Goal: Task Accomplishment & Management: Use online tool/utility

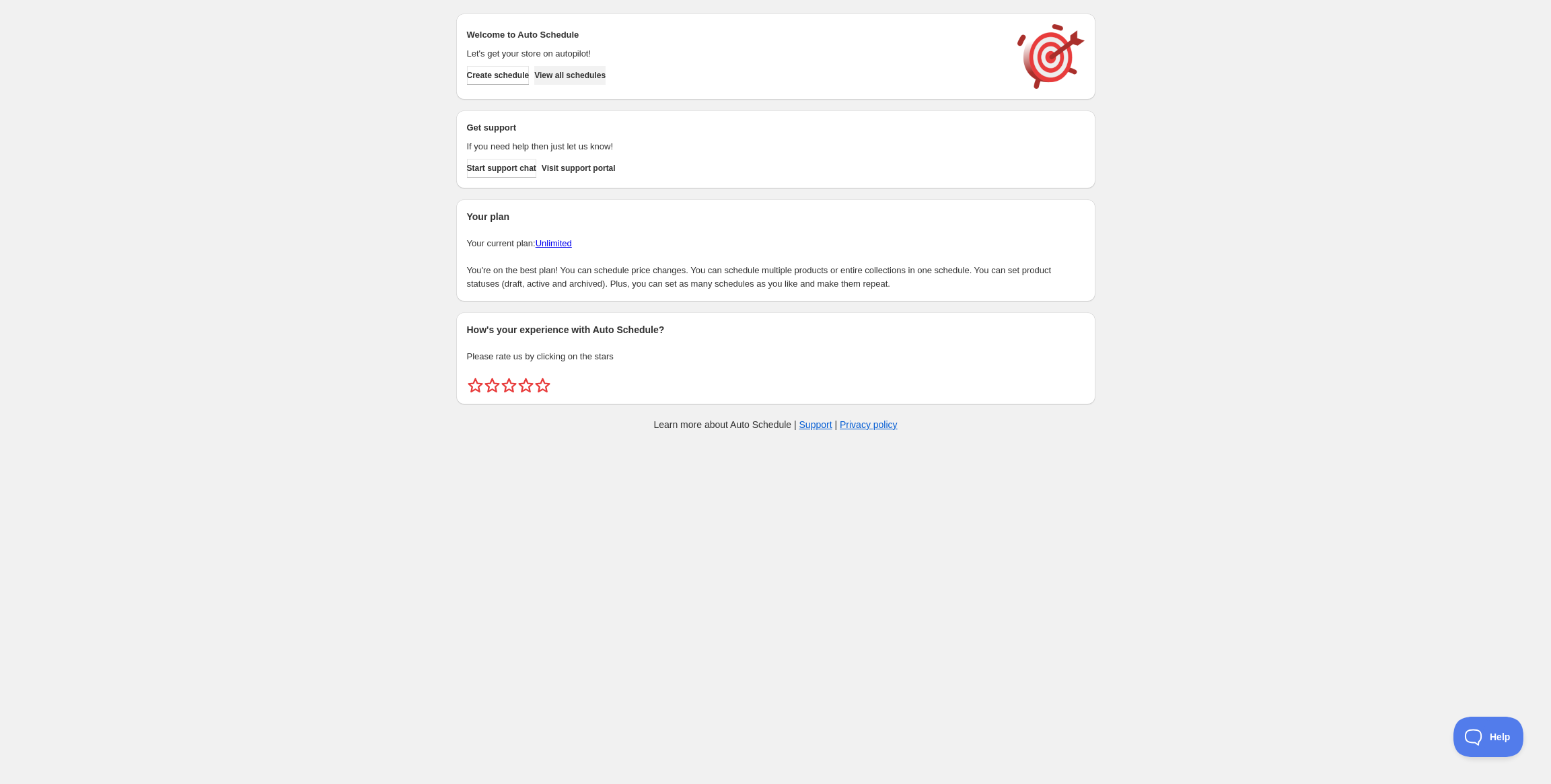
click at [595, 74] on span "View all schedules" at bounding box center [570, 75] width 71 height 11
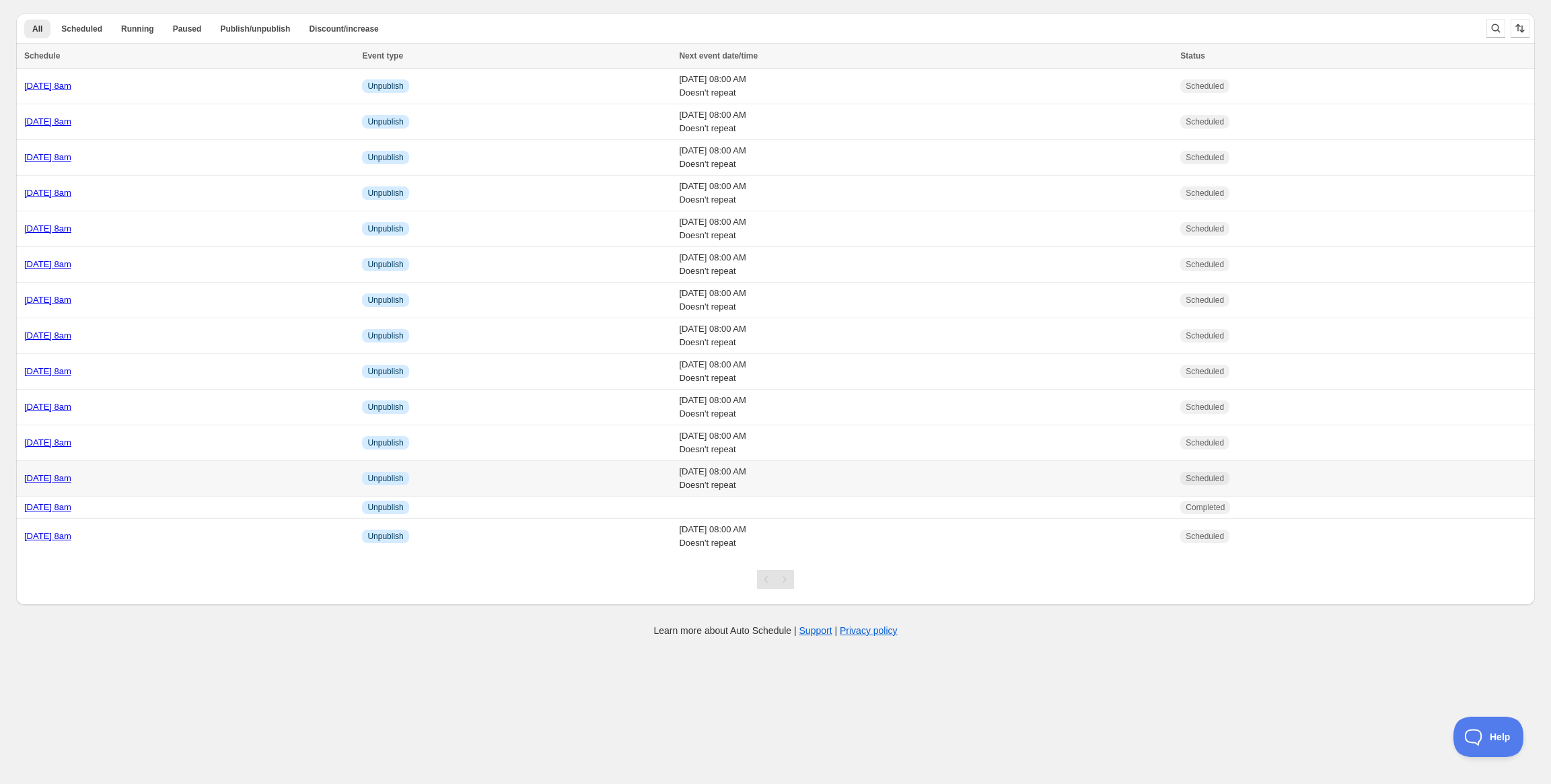
click at [71, 474] on link "[DATE] 8am" at bounding box center [48, 478] width 47 height 10
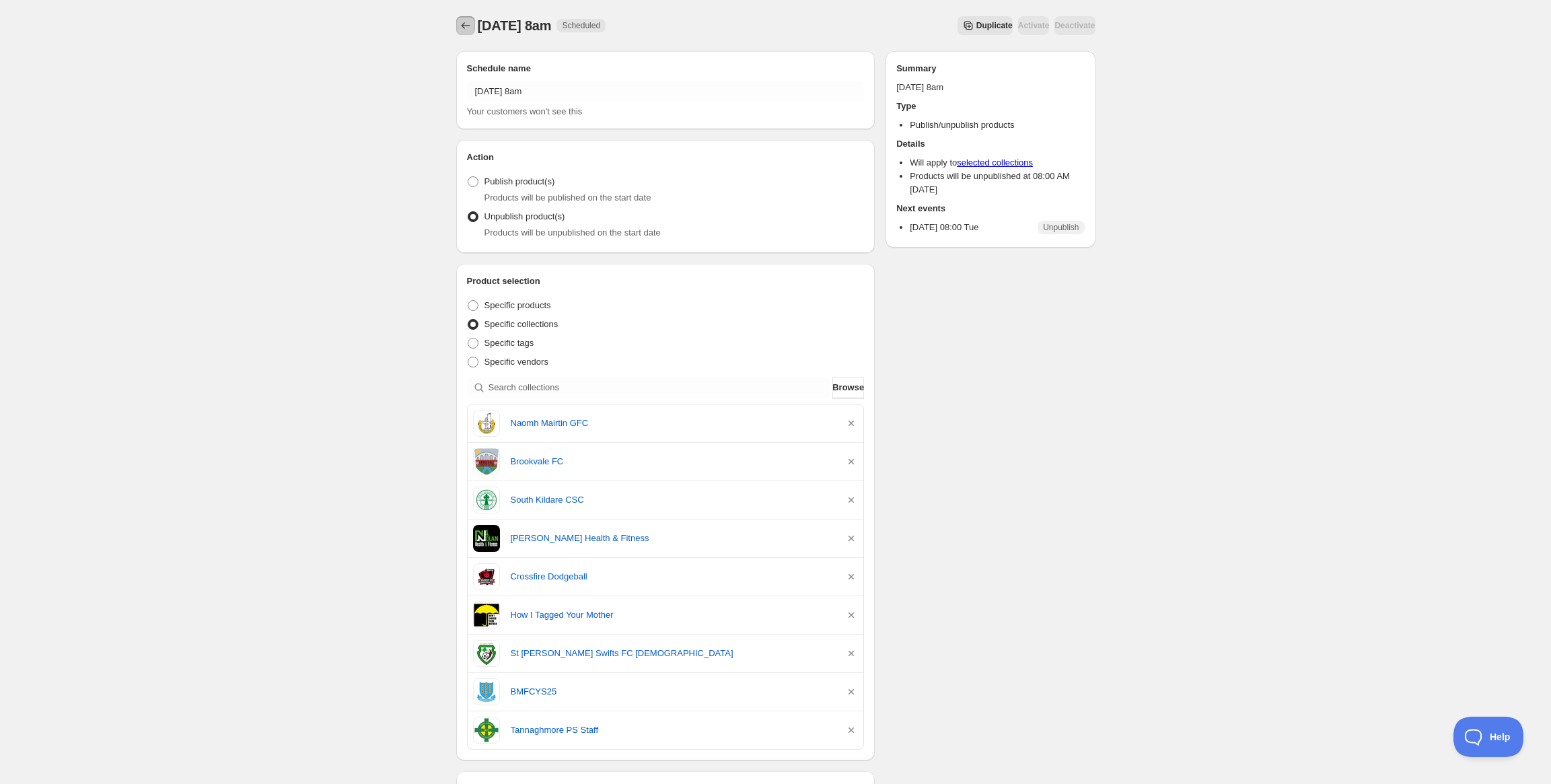
click at [464, 24] on icon "Schedules" at bounding box center [465, 25] width 13 height 13
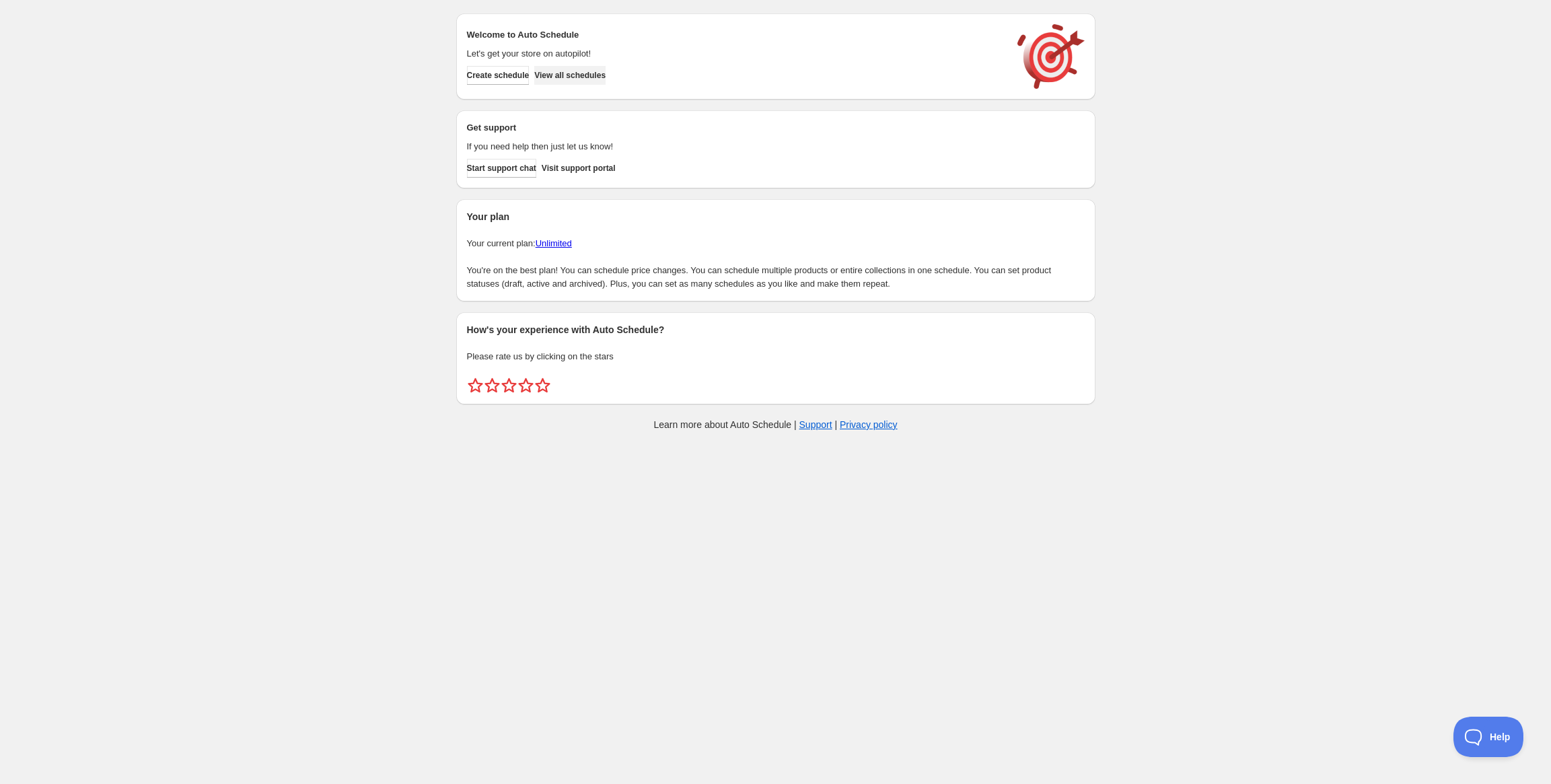
click at [605, 75] on span "View all schedules" at bounding box center [570, 75] width 71 height 11
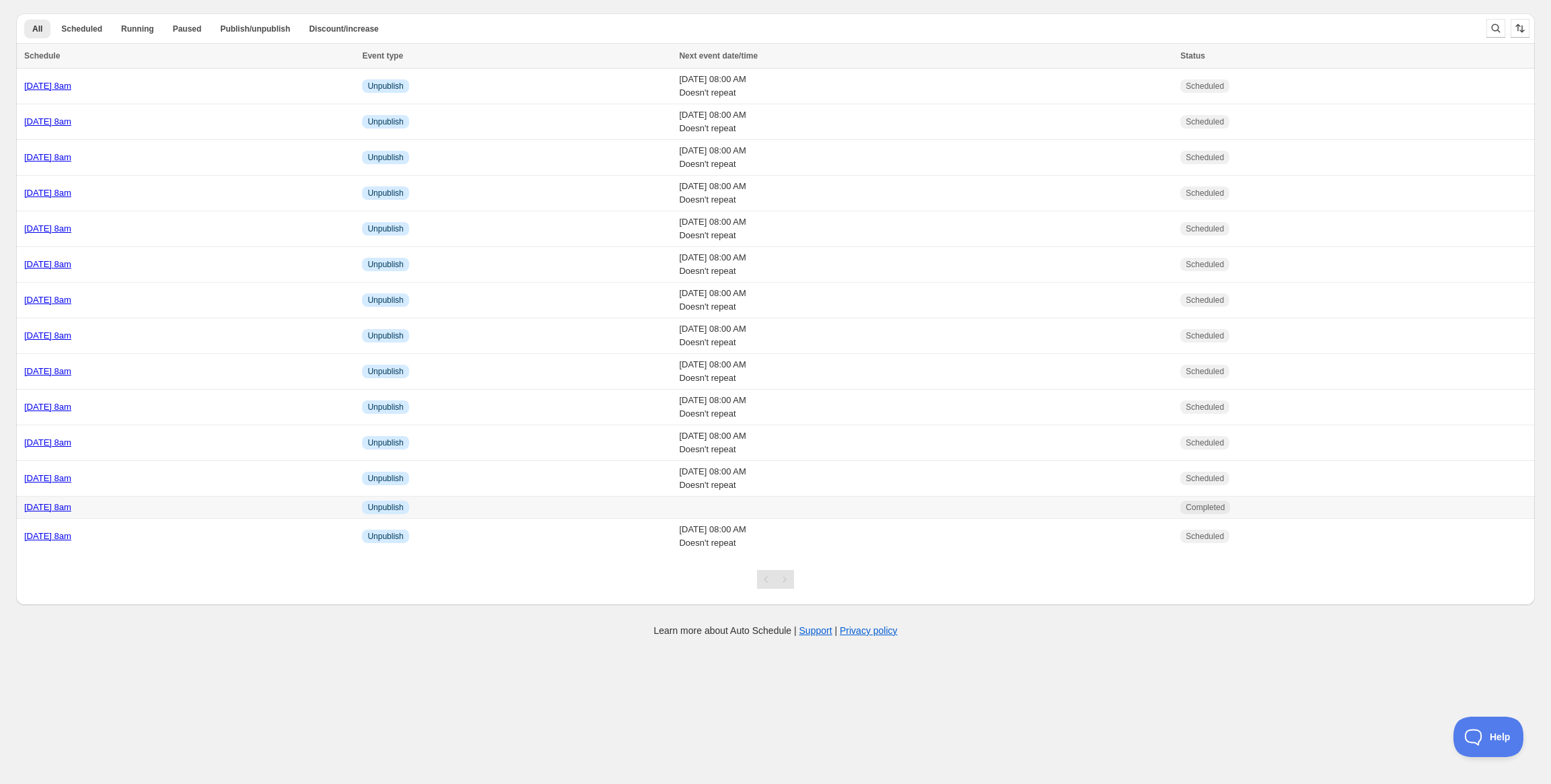
click at [133, 515] on td "[DATE] 8am" at bounding box center [187, 508] width 342 height 22
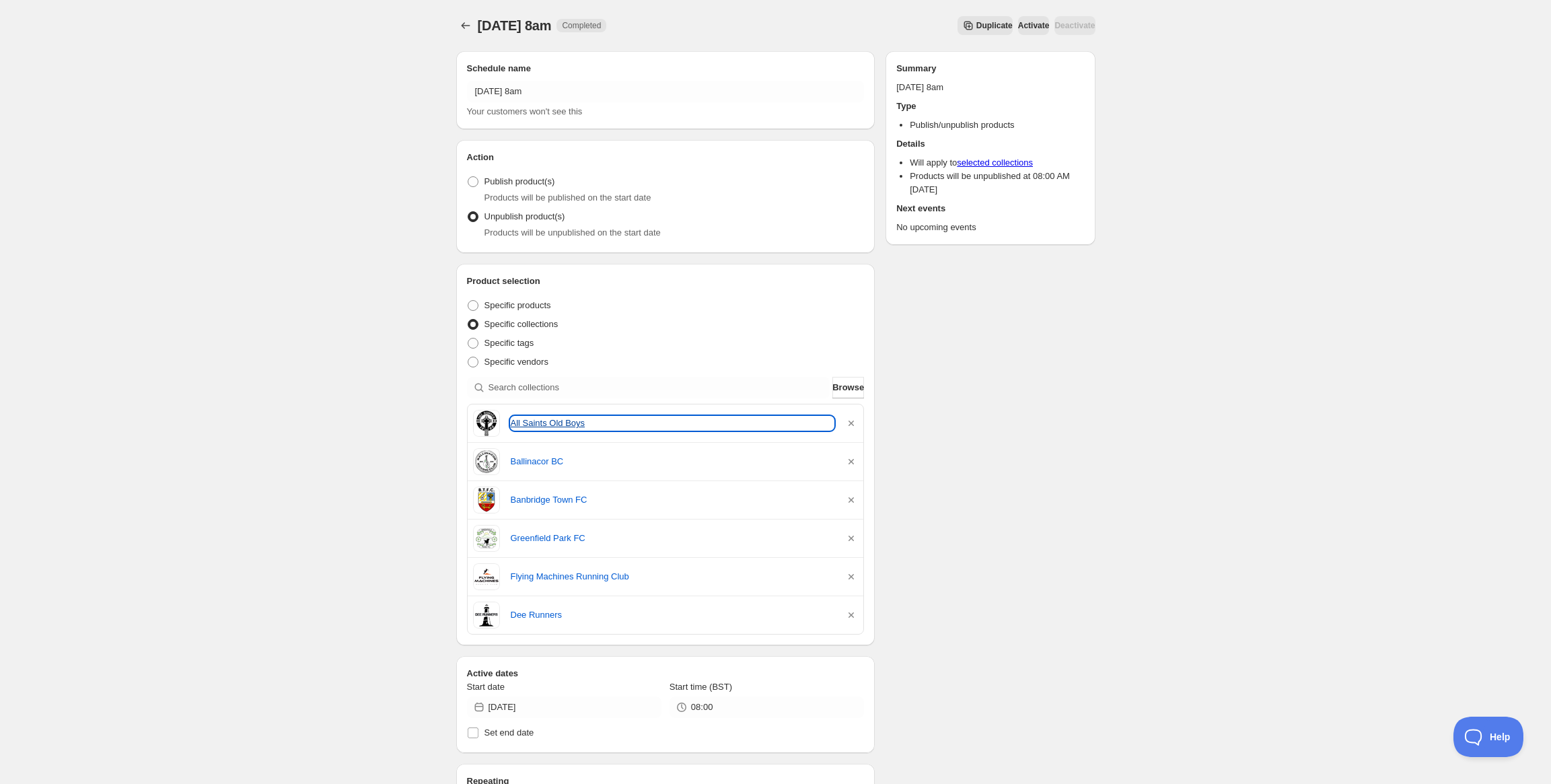
click at [571, 424] on link "All Saints Old Boys" at bounding box center [672, 423] width 324 height 13
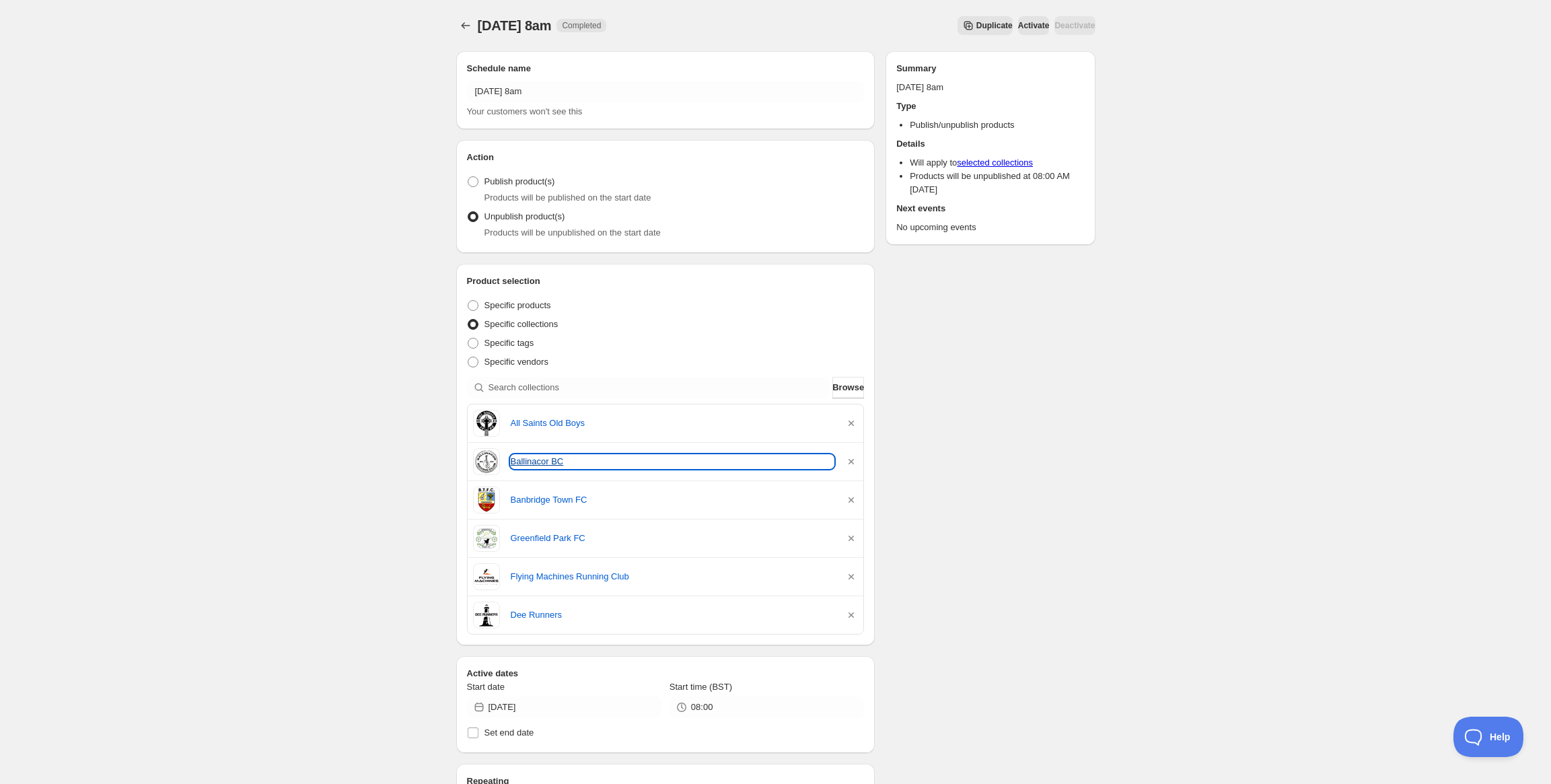
click at [539, 455] on link "Ballinacor BC" at bounding box center [672, 462] width 324 height 13
click at [556, 508] on div "Banbridge Town FC" at bounding box center [665, 499] width 385 height 27
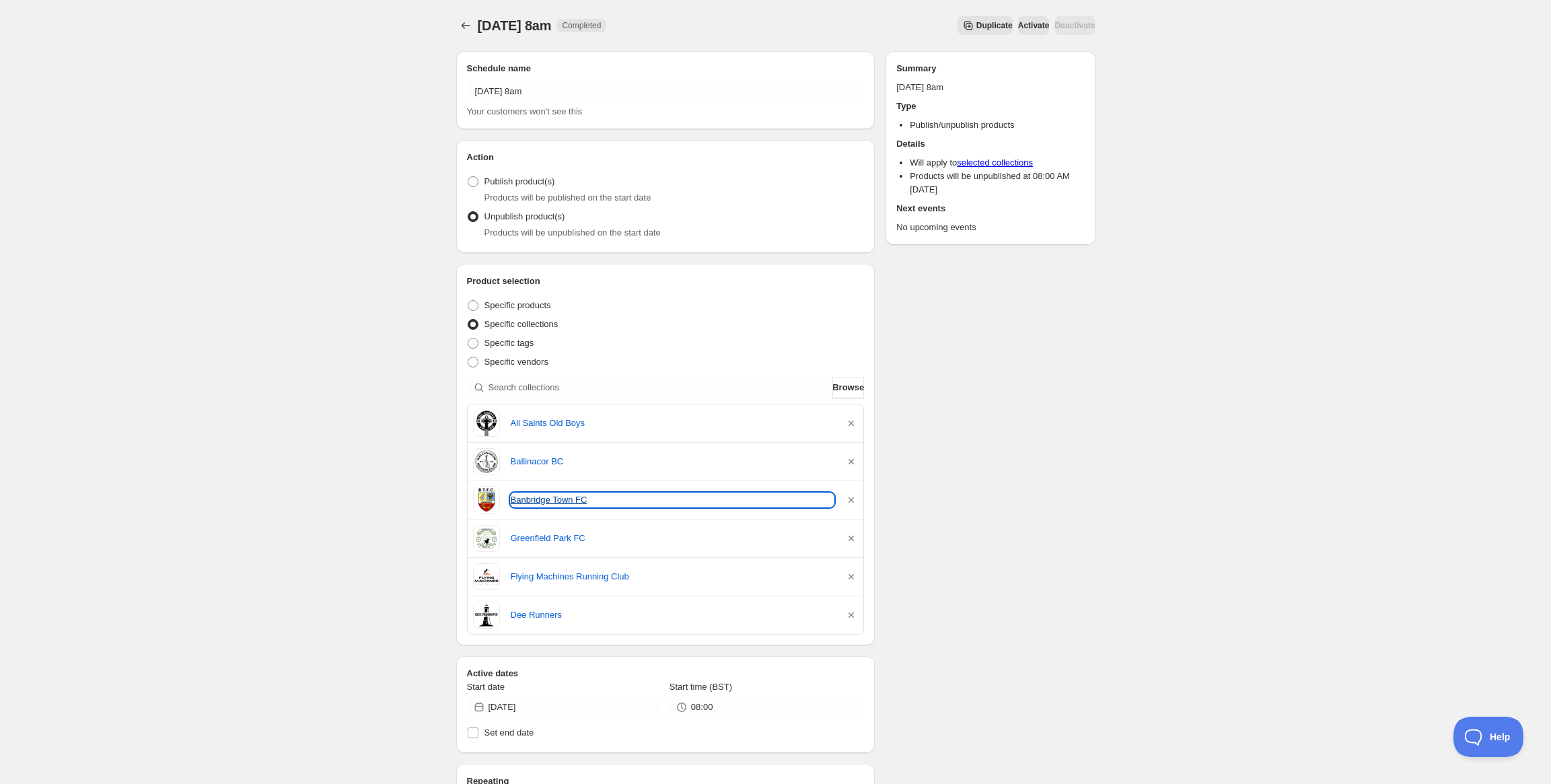
click at [558, 503] on link "Banbridge Town FC" at bounding box center [672, 500] width 324 height 13
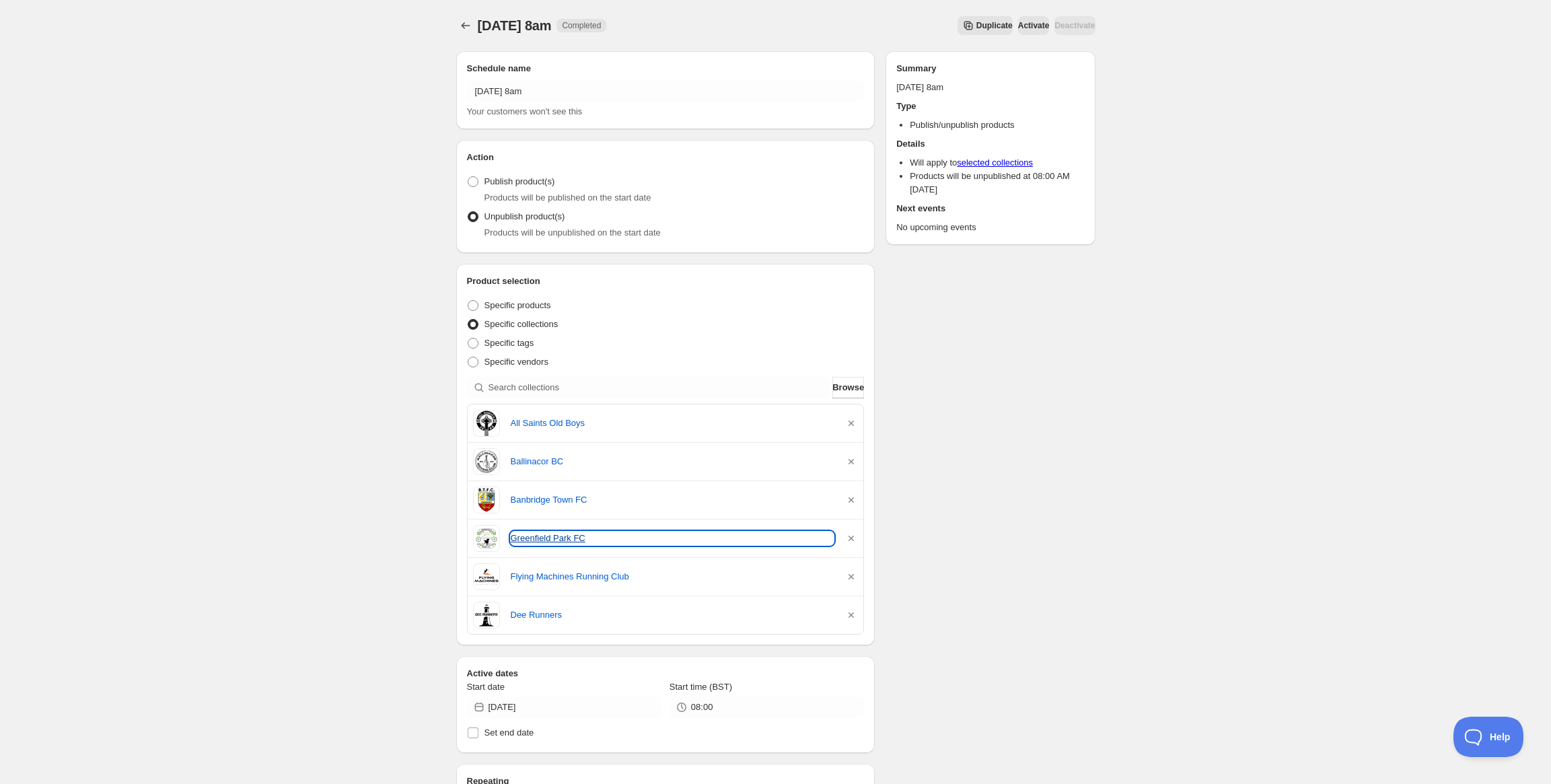
click at [557, 535] on link "Greenfield Park FC" at bounding box center [672, 538] width 324 height 13
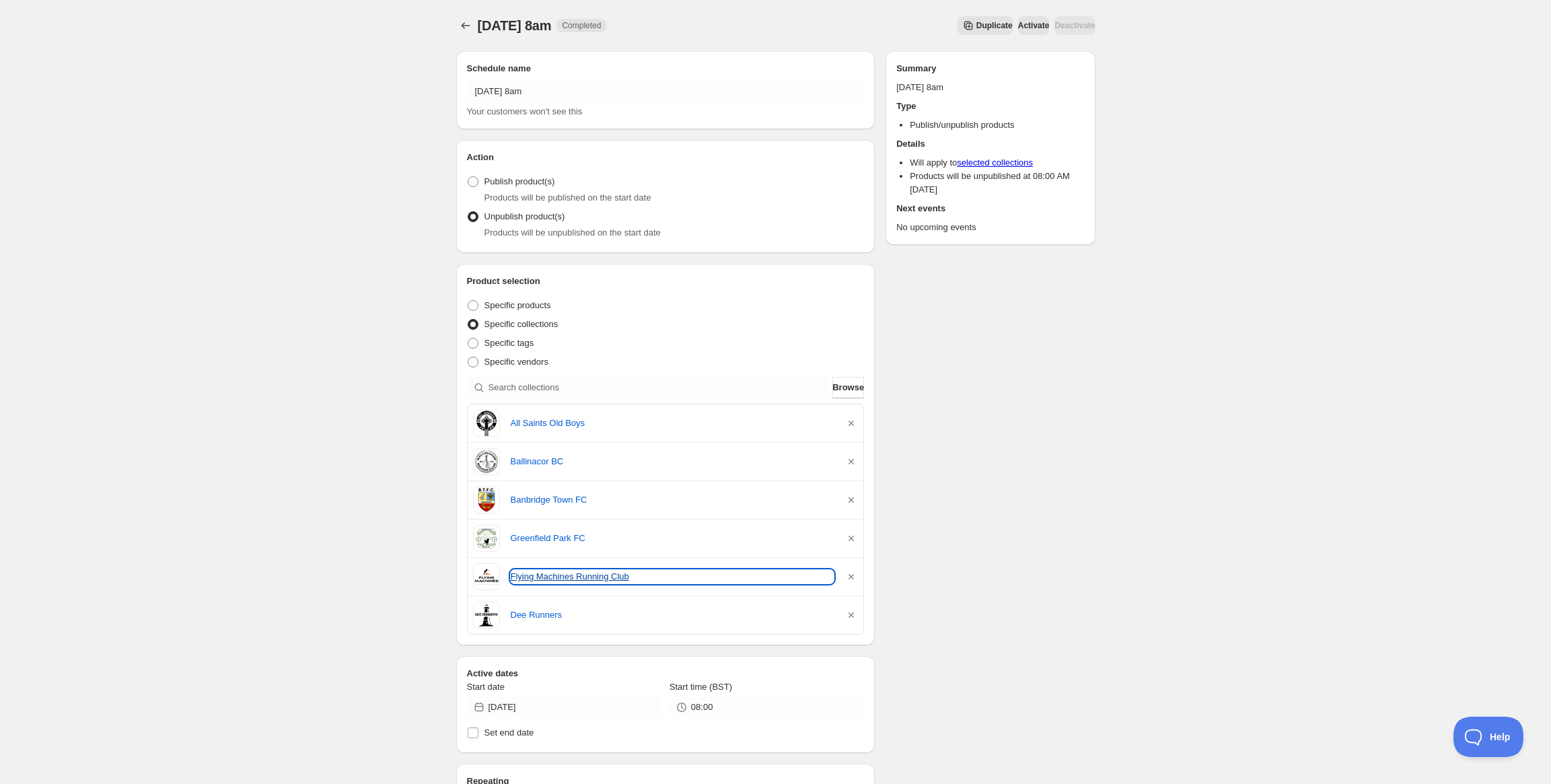
click at [557, 578] on link "Flying Machines Running Club" at bounding box center [672, 577] width 324 height 13
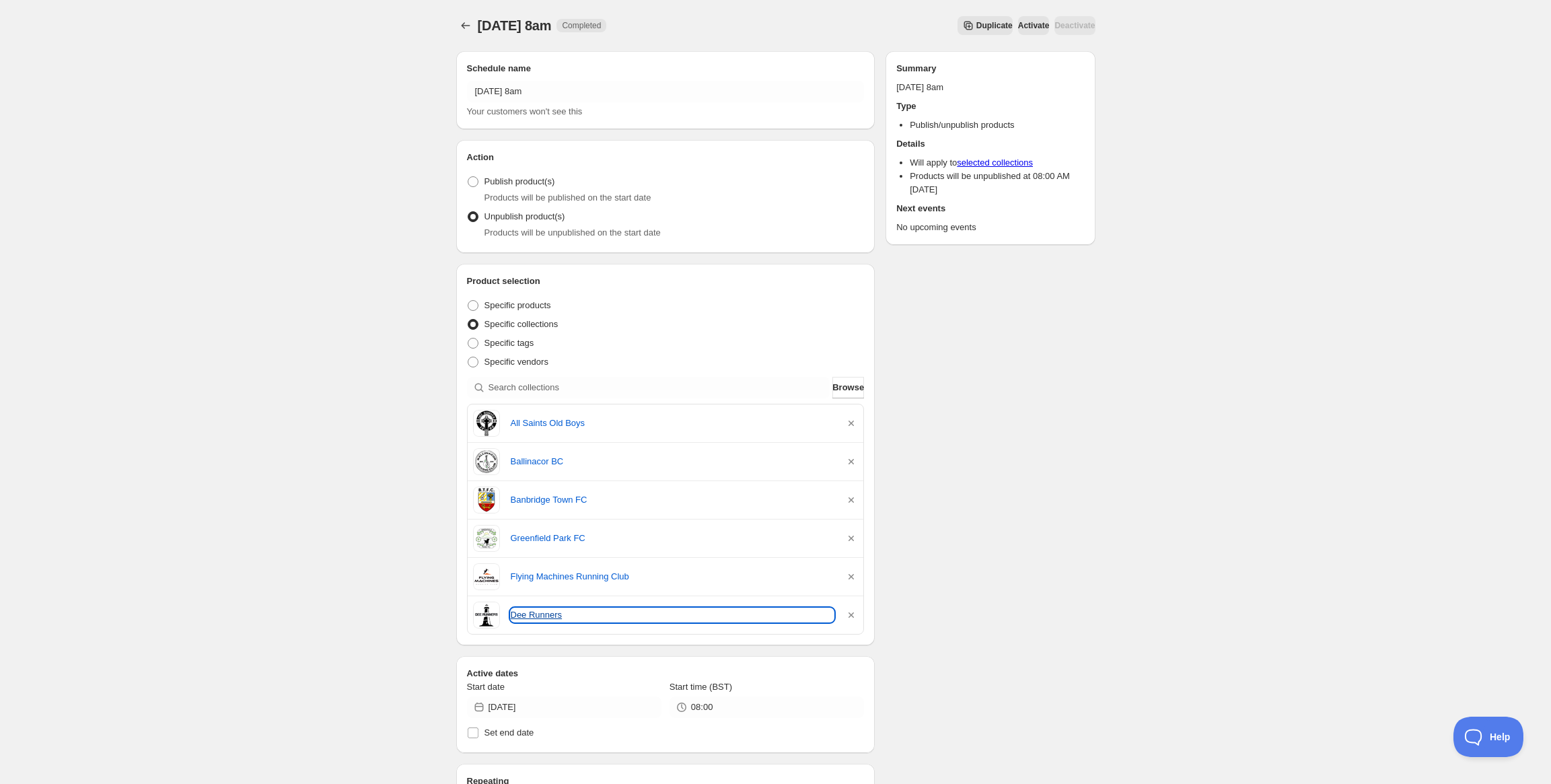
click at [517, 609] on link "Dee Runners" at bounding box center [672, 615] width 324 height 13
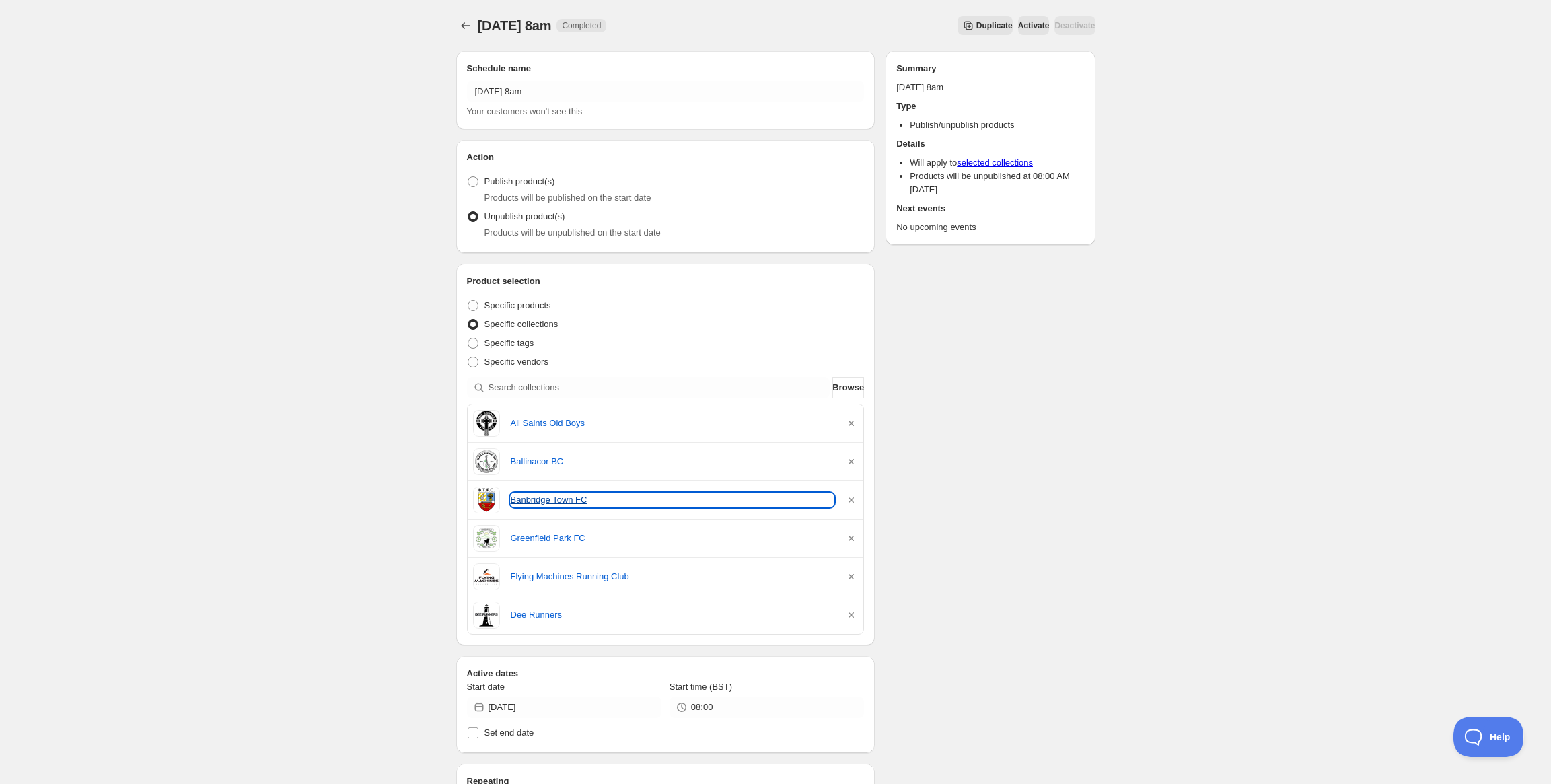
click at [565, 499] on link "Banbridge Town FC" at bounding box center [672, 500] width 324 height 13
